Goal: Navigation & Orientation: Find specific page/section

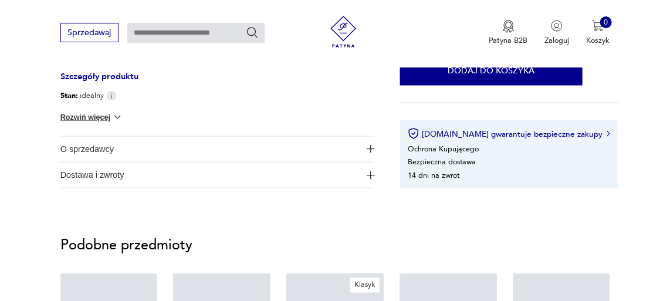
scroll to position [735, 0]
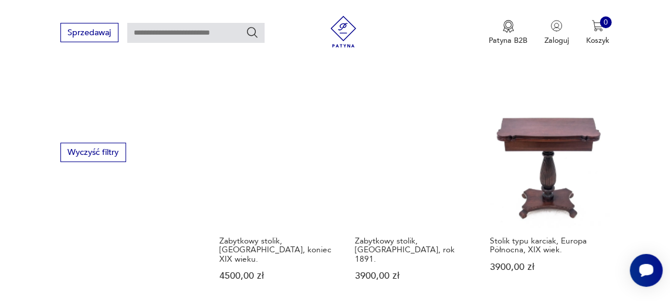
scroll to position [1134, 0]
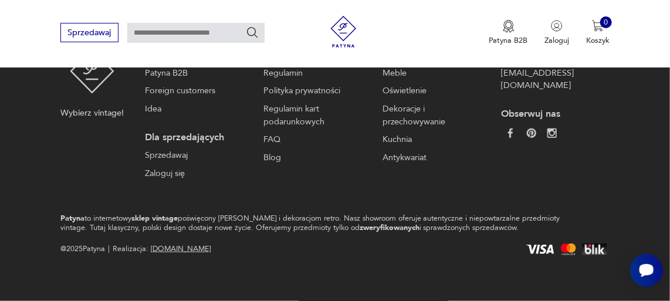
scroll to position [2292, 0]
